Goal: Navigation & Orientation: Find specific page/section

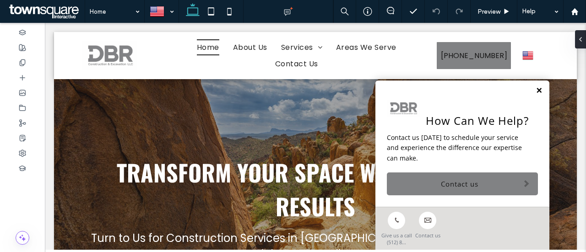
drag, startPoint x: 45, startPoint y: 23, endPoint x: 529, endPoint y: 91, distance: 489.4
click at [536, 91] on link at bounding box center [539, 91] width 7 height 8
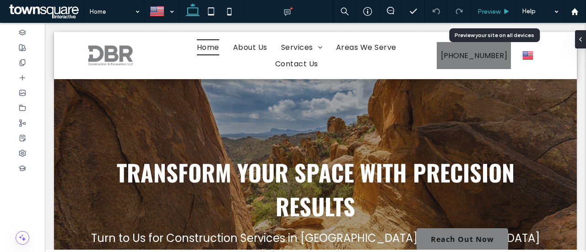
click at [503, 13] on icon at bounding box center [506, 11] width 7 height 7
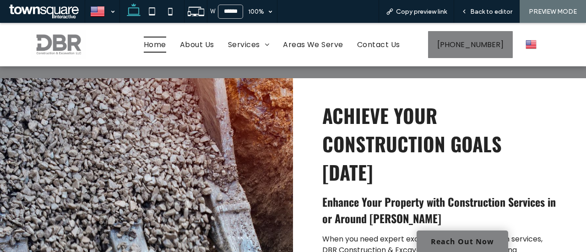
scroll to position [505, 0]
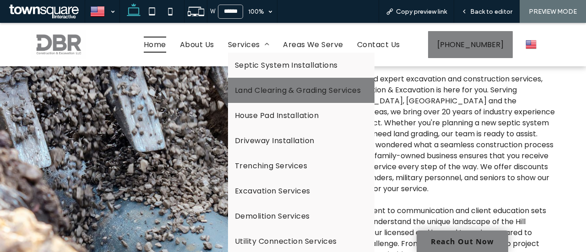
click at [246, 90] on span "Land Clearing & Grading Services" at bounding box center [298, 90] width 126 height 11
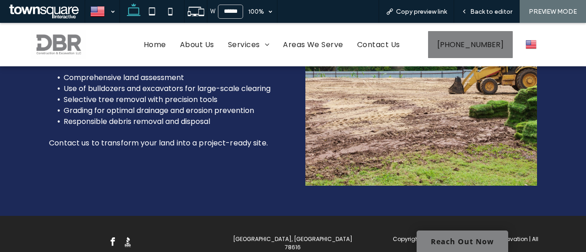
scroll to position [440, 0]
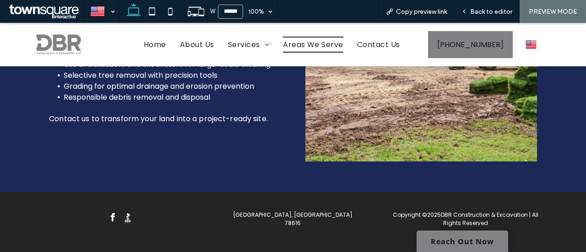
click at [322, 46] on span "Areas We Serve" at bounding box center [313, 45] width 60 height 16
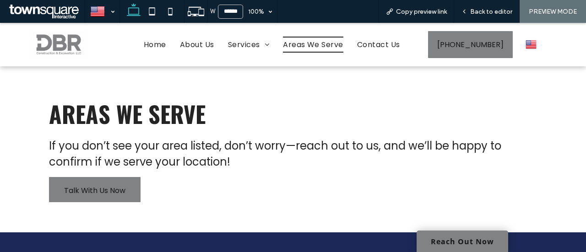
click at [529, 41] on img at bounding box center [531, 44] width 11 height 12
click at [526, 60] on img at bounding box center [531, 58] width 11 height 12
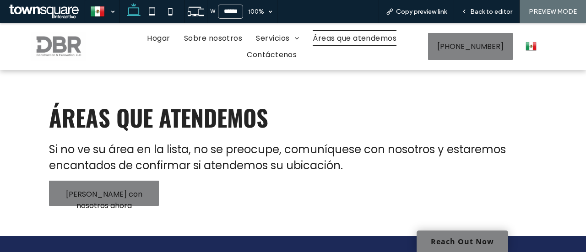
click at [526, 43] on img at bounding box center [531, 46] width 11 height 12
click at [529, 60] on img at bounding box center [531, 60] width 11 height 12
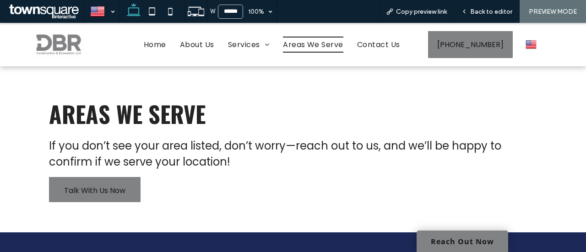
click at [530, 49] on img at bounding box center [531, 44] width 11 height 12
click at [527, 58] on img at bounding box center [531, 58] width 11 height 12
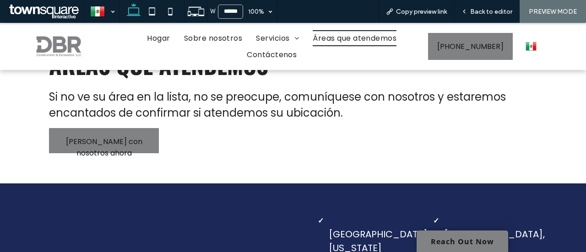
scroll to position [53, 0]
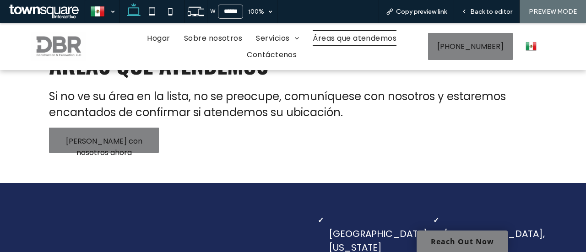
click at [533, 37] on div "Español es English en" at bounding box center [531, 46] width 22 height 47
click at [526, 48] on img at bounding box center [531, 46] width 11 height 12
click at [526, 61] on img at bounding box center [531, 60] width 11 height 12
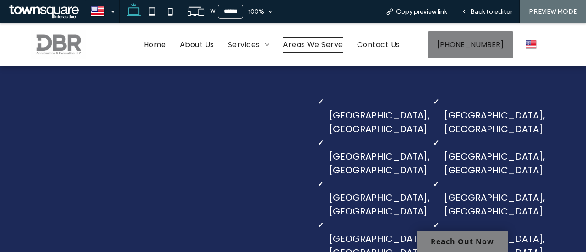
scroll to position [167, 0]
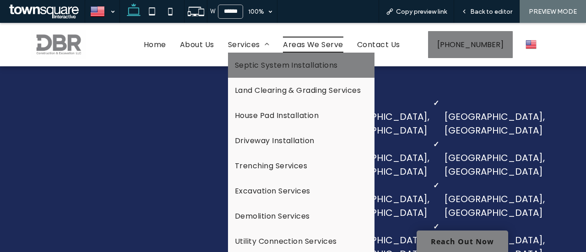
click at [251, 73] on link "Septic System Installations" at bounding box center [301, 65] width 147 height 25
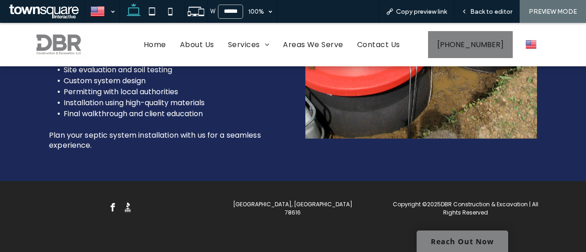
scroll to position [323, 0]
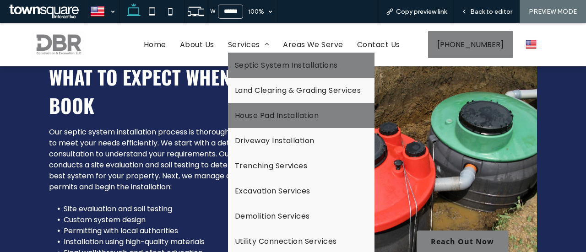
click at [255, 103] on link "House Pad Installation" at bounding box center [301, 115] width 147 height 25
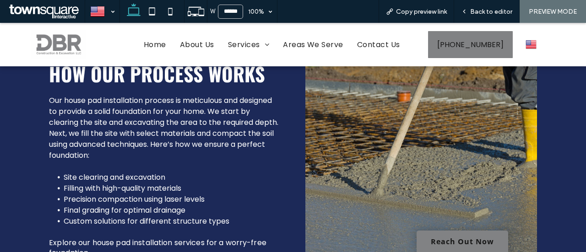
scroll to position [318, 0]
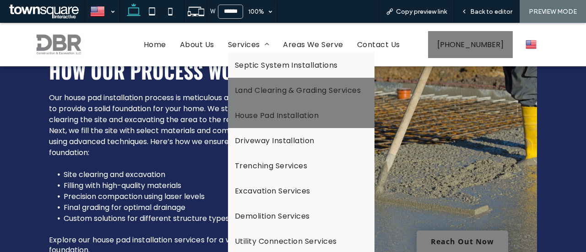
click at [250, 95] on link "Land Clearing & Grading Services" at bounding box center [301, 90] width 147 height 25
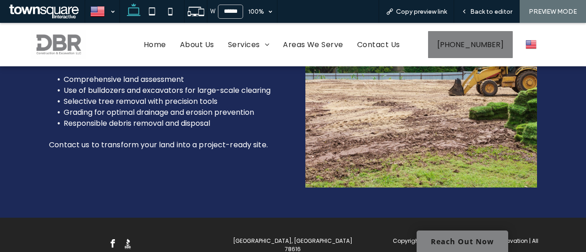
scroll to position [414, 0]
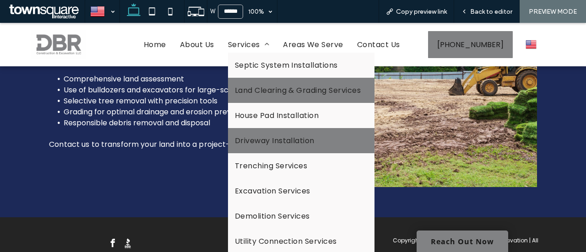
click at [274, 136] on span "Driveway Installation" at bounding box center [275, 140] width 80 height 11
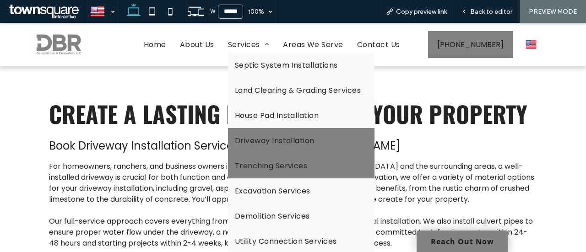
click at [256, 160] on span "Trenching Services" at bounding box center [271, 165] width 73 height 11
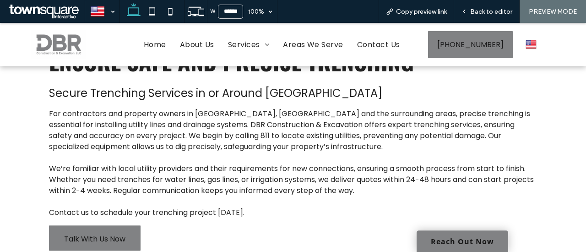
scroll to position [55, 0]
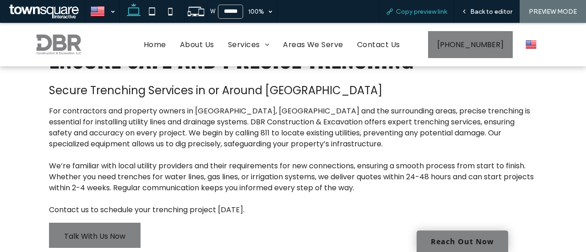
click at [425, 15] on span "Copy preview link" at bounding box center [421, 12] width 51 height 8
